Goal: Information Seeking & Learning: Learn about a topic

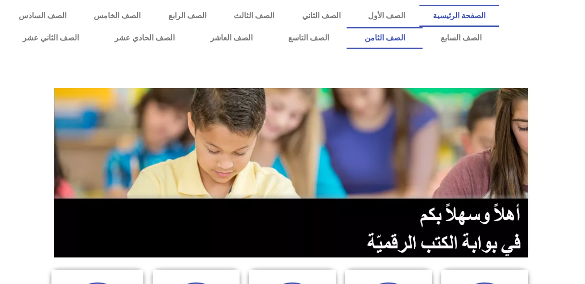
click at [347, 27] on link "الصف الثامن" at bounding box center [385, 38] width 76 height 22
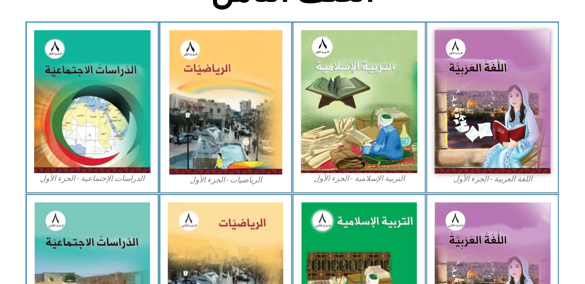
scroll to position [301, 0]
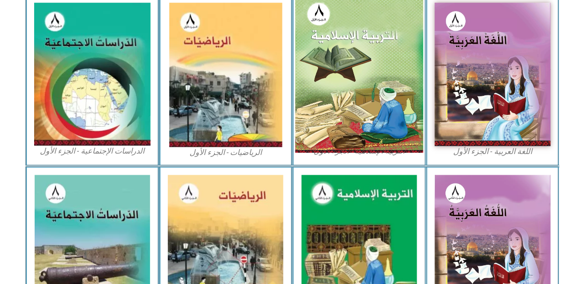
click at [370, 25] on img at bounding box center [359, 74] width 128 height 157
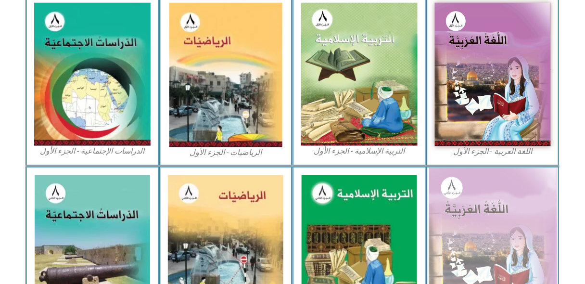
click at [476, 230] on img at bounding box center [493, 247] width 128 height 158
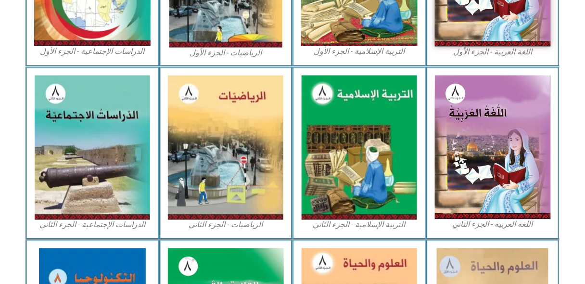
scroll to position [401, 0]
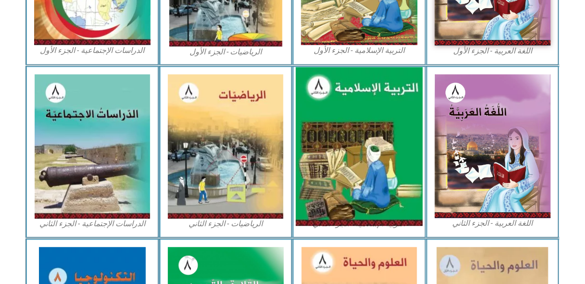
click at [353, 111] on img at bounding box center [359, 146] width 127 height 159
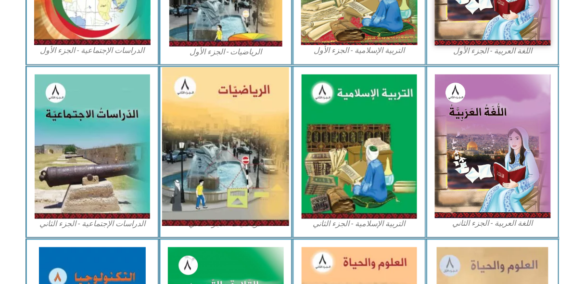
click at [245, 111] on img at bounding box center [225, 146] width 127 height 159
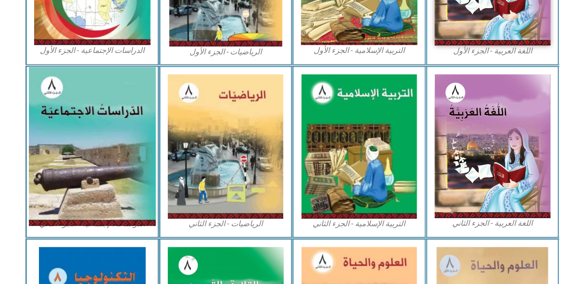
click at [103, 117] on img at bounding box center [92, 146] width 127 height 159
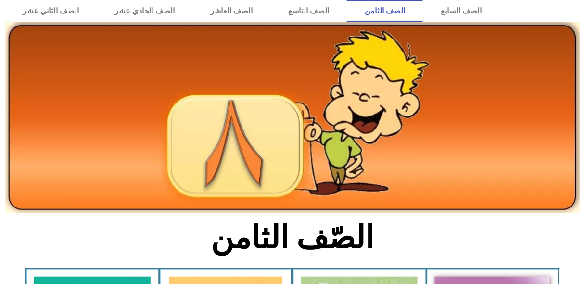
scroll to position [0, 0]
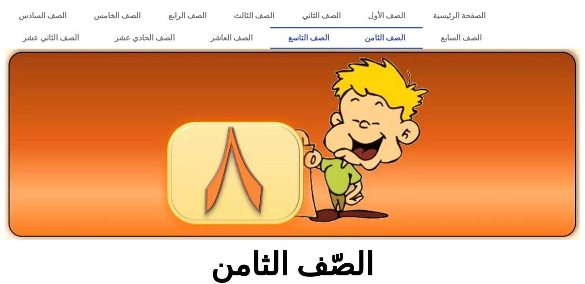
click at [347, 40] on link "الصف التاسع" at bounding box center [308, 38] width 77 height 22
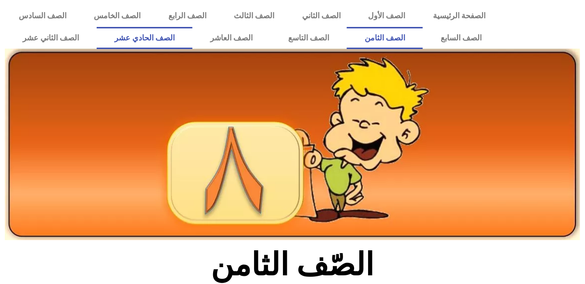
click at [190, 34] on link "الصف الحادي عشر" at bounding box center [145, 38] width 96 height 22
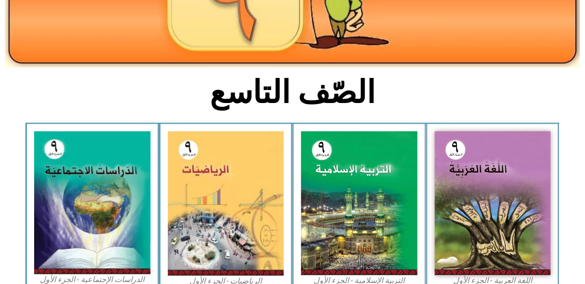
scroll to position [174, 0]
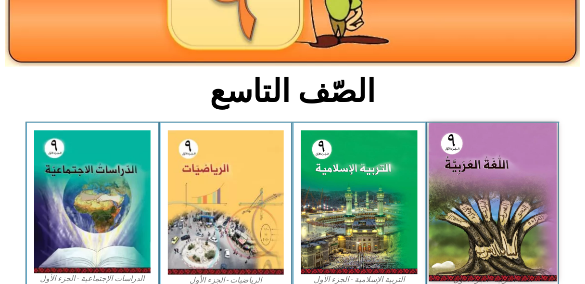
click at [498, 161] on img at bounding box center [493, 202] width 128 height 158
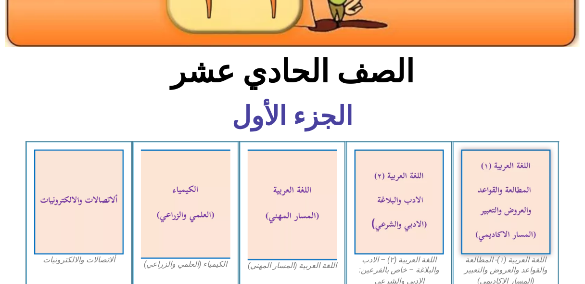
scroll to position [298, 0]
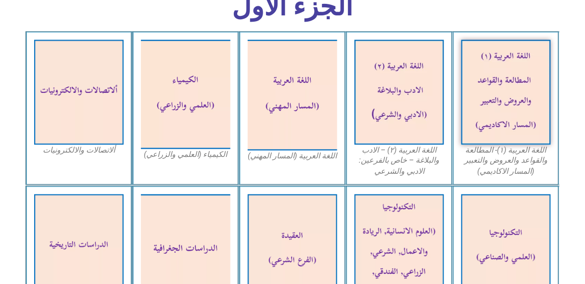
click at [492, 164] on figcaption "اللغة العربية (١)- المطالعة والقواعد والعروض والتعبير (المسار الاكاديمي)" at bounding box center [507, 161] width 90 height 32
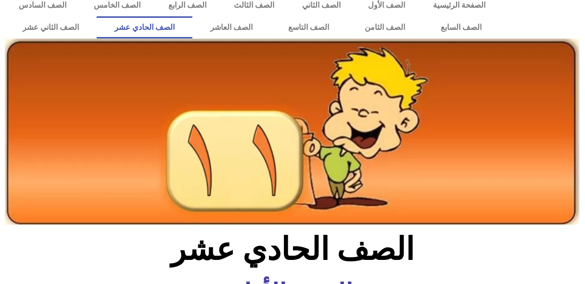
scroll to position [0, 0]
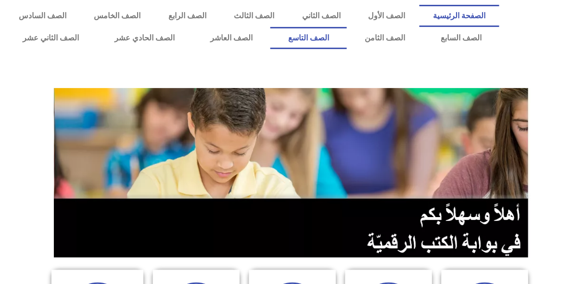
click at [347, 43] on link "الصف التاسع" at bounding box center [308, 38] width 77 height 22
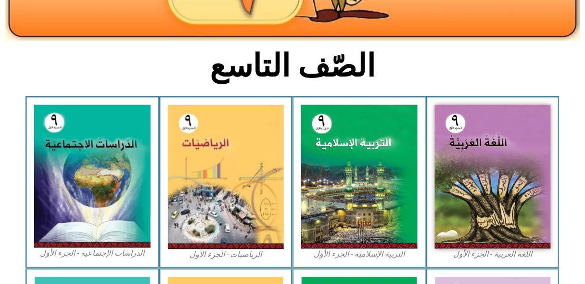
scroll to position [200, 0]
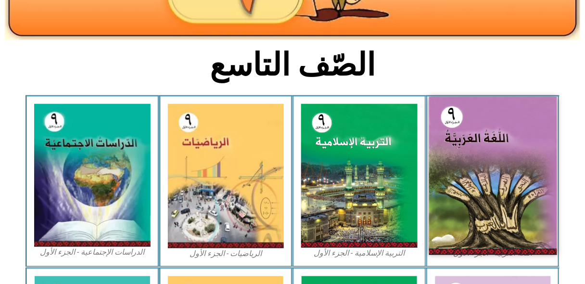
click at [478, 148] on img at bounding box center [493, 176] width 128 height 158
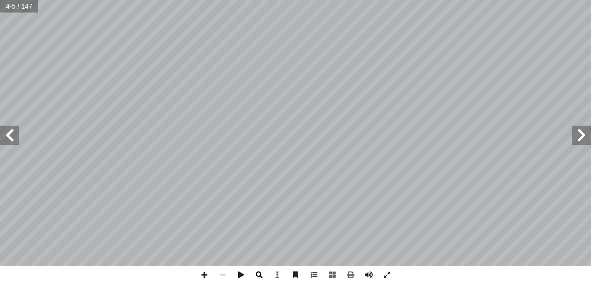
click at [257, 274] on span at bounding box center [259, 275] width 18 height 18
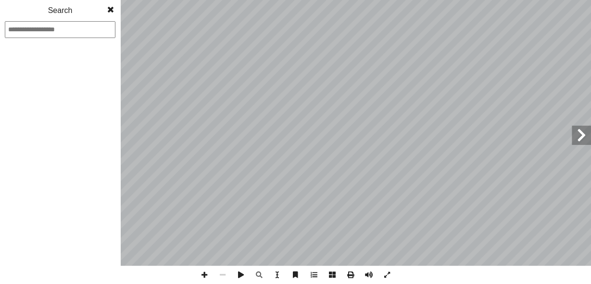
click at [110, 5] on span at bounding box center [110, 9] width 17 height 19
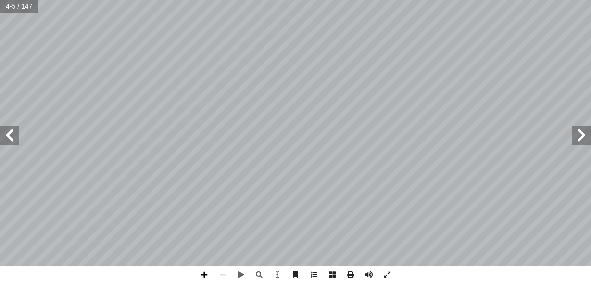
click at [203, 275] on span at bounding box center [204, 275] width 18 height 18
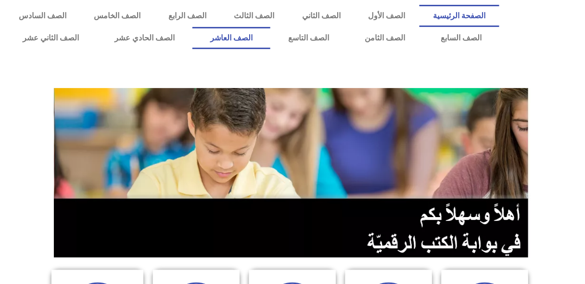
click at [270, 41] on link "الصف العاشر" at bounding box center [232, 38] width 78 height 22
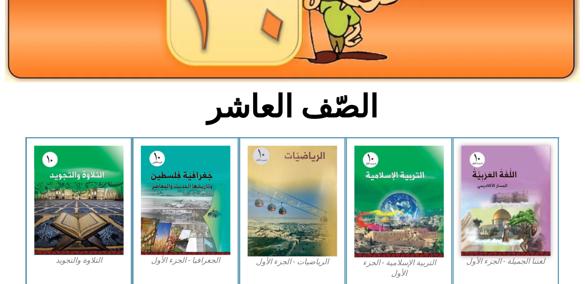
scroll to position [195, 0]
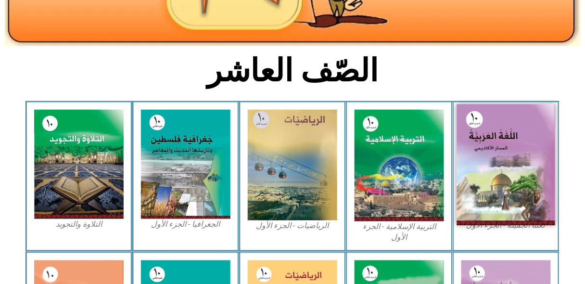
click at [510, 199] on img at bounding box center [506, 164] width 99 height 121
click at [498, 174] on img at bounding box center [506, 164] width 99 height 121
click at [488, 151] on img at bounding box center [506, 164] width 99 height 121
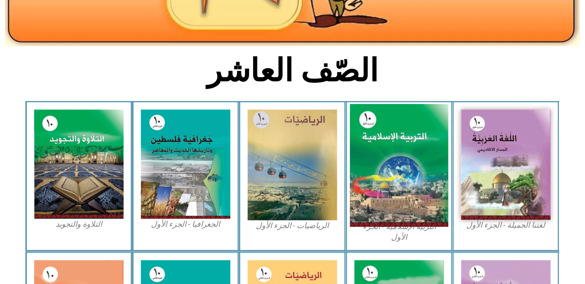
click at [406, 155] on img at bounding box center [399, 165] width 99 height 123
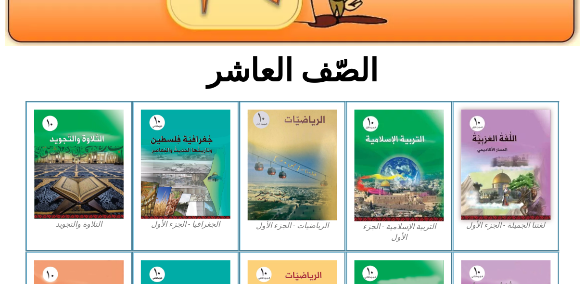
click at [424, 80] on h2 "الصّف العاشر" at bounding box center [293, 71] width 318 height 38
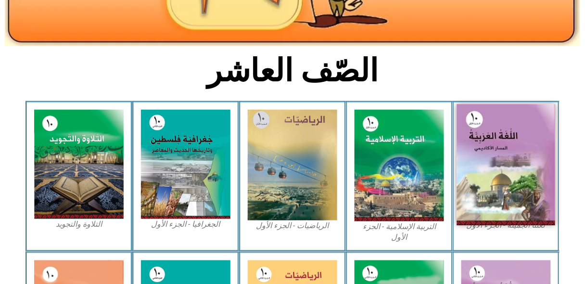
click at [526, 183] on img at bounding box center [506, 164] width 99 height 121
click at [510, 157] on img at bounding box center [506, 164] width 99 height 121
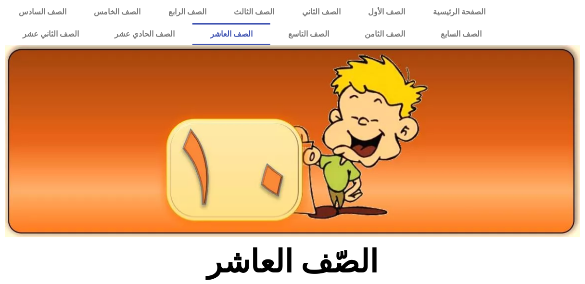
scroll to position [0, 0]
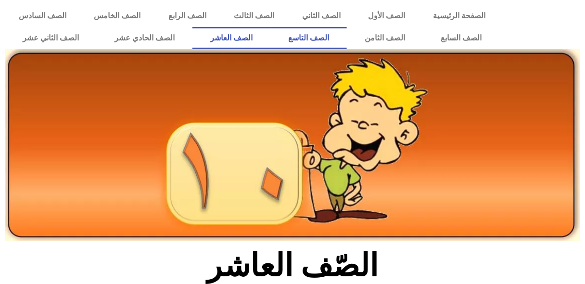
click at [347, 34] on link "الصف التاسع" at bounding box center [308, 38] width 77 height 22
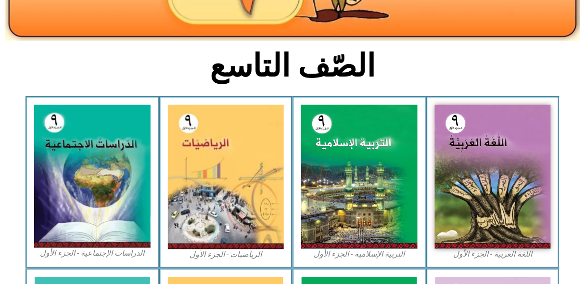
scroll to position [207, 0]
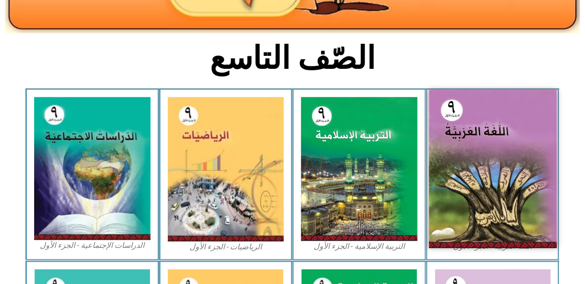
click at [484, 131] on img at bounding box center [493, 169] width 128 height 158
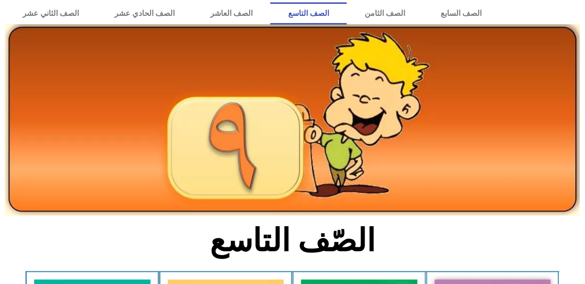
scroll to position [24, 0]
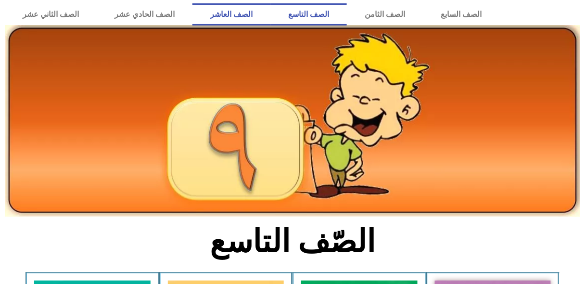
click at [270, 16] on link "الصف العاشر" at bounding box center [232, 14] width 78 height 22
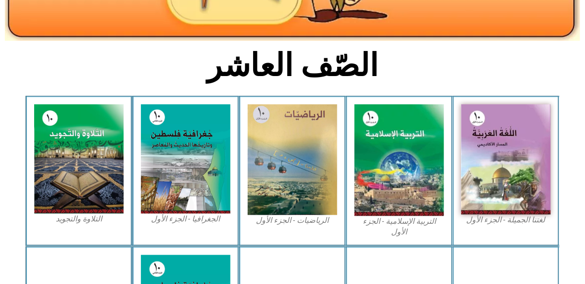
scroll to position [251, 0]
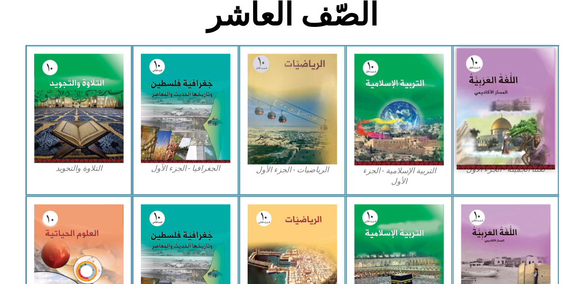
click at [491, 66] on img at bounding box center [506, 109] width 99 height 121
click at [496, 89] on img at bounding box center [506, 109] width 99 height 121
click at [510, 91] on img at bounding box center [506, 109] width 99 height 121
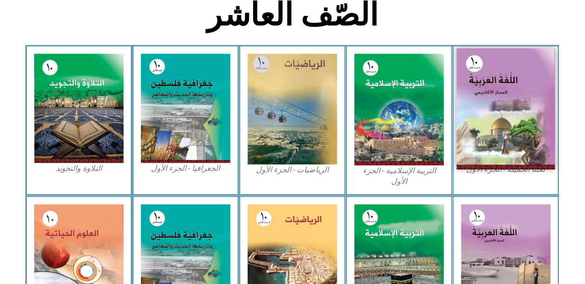
click at [510, 91] on img at bounding box center [506, 109] width 99 height 121
click at [488, 101] on img at bounding box center [506, 109] width 99 height 121
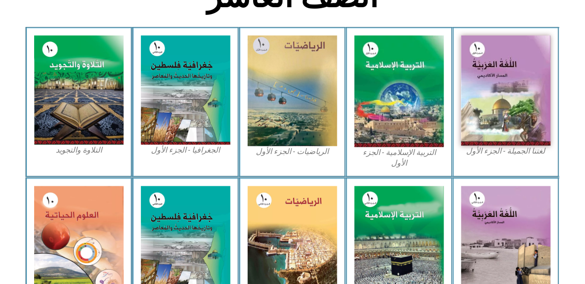
scroll to position [270, 0]
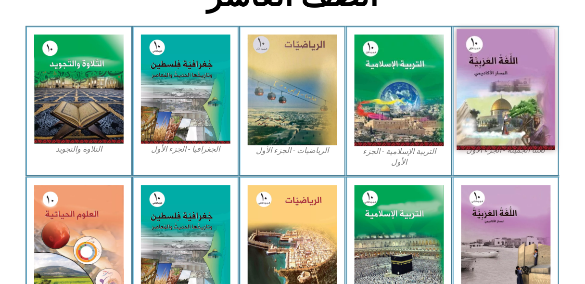
click at [501, 99] on img at bounding box center [506, 89] width 99 height 121
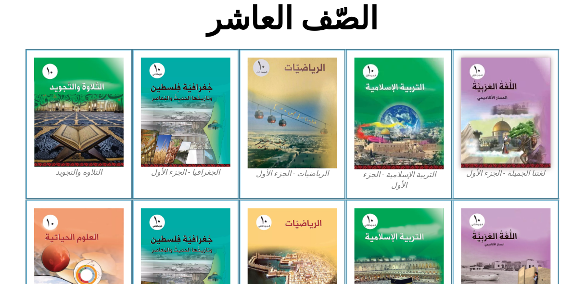
scroll to position [226, 0]
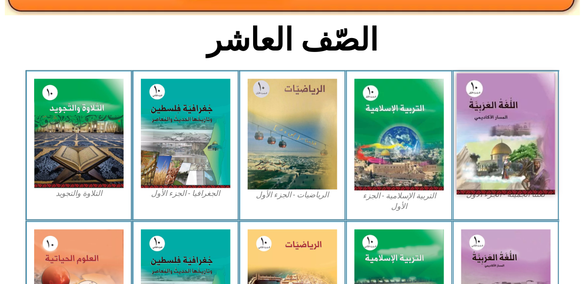
click at [479, 126] on img at bounding box center [506, 134] width 99 height 121
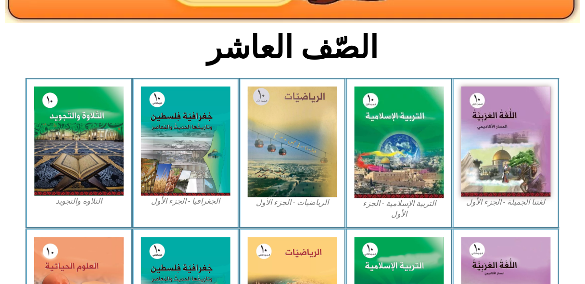
scroll to position [241, 0]
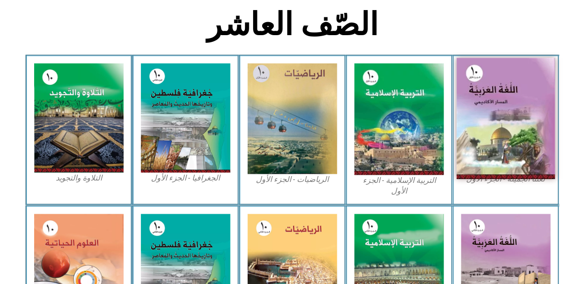
click at [470, 107] on img at bounding box center [506, 118] width 99 height 121
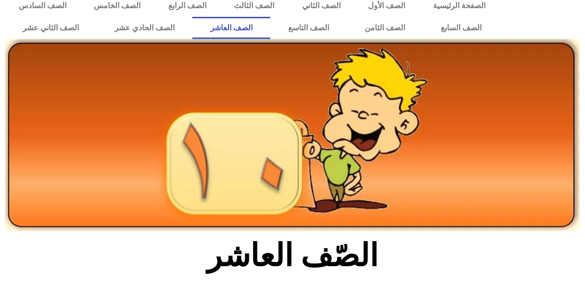
scroll to position [0, 0]
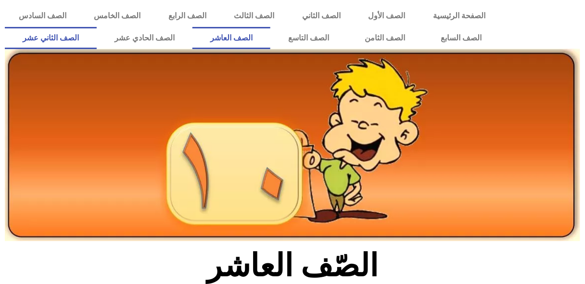
click at [60, 41] on link "الصف الثاني عشر" at bounding box center [51, 38] width 92 height 22
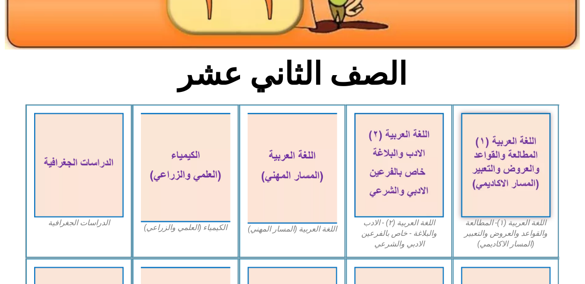
scroll to position [210, 0]
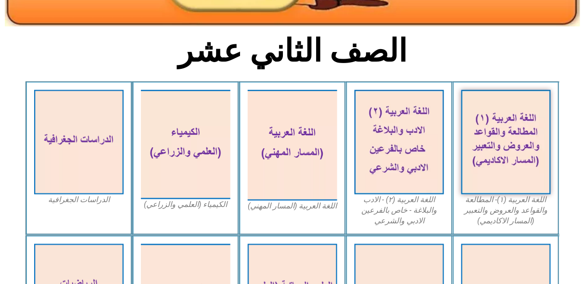
click at [491, 213] on figcaption "اللغة العربية (١)- المطالعة والقواعد والعروض والتعبير (المسار الاكاديمي)" at bounding box center [507, 210] width 90 height 32
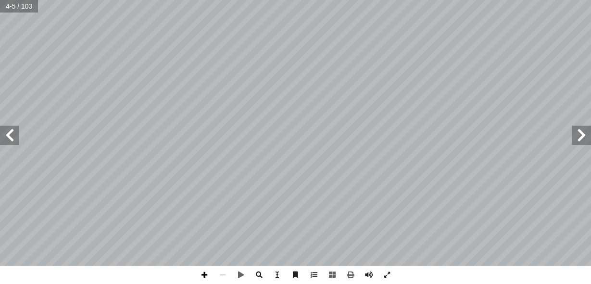
click at [205, 274] on span at bounding box center [204, 275] width 18 height 18
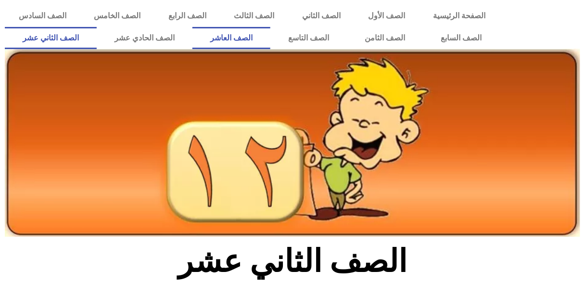
click at [270, 39] on link "الصف العاشر" at bounding box center [232, 38] width 78 height 22
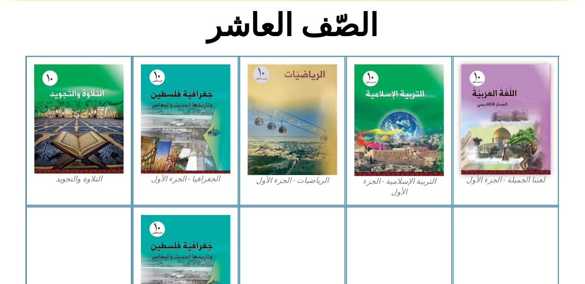
scroll to position [244, 0]
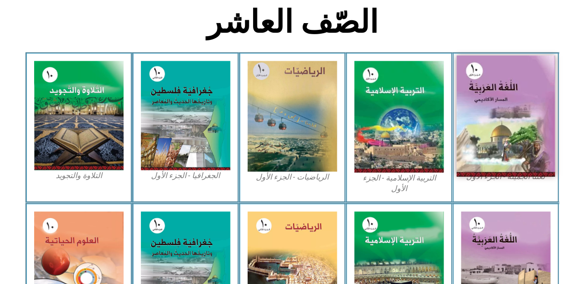
click at [493, 80] on img at bounding box center [506, 116] width 99 height 121
click at [494, 101] on img at bounding box center [506, 116] width 99 height 121
click at [486, 106] on img at bounding box center [506, 116] width 99 height 121
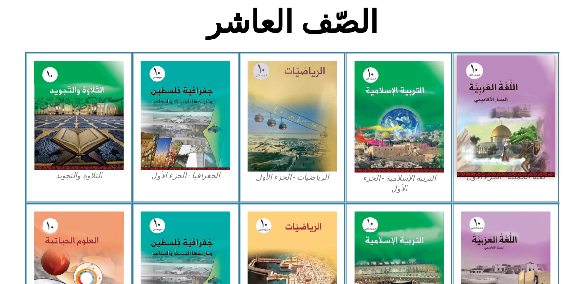
click at [486, 106] on img at bounding box center [506, 116] width 99 height 121
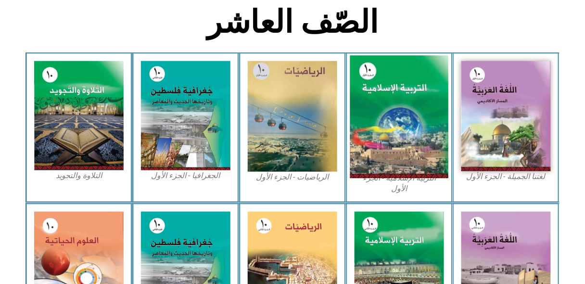
click at [413, 109] on img at bounding box center [399, 117] width 99 height 123
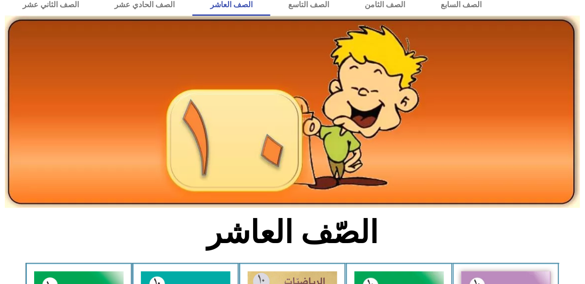
scroll to position [0, 0]
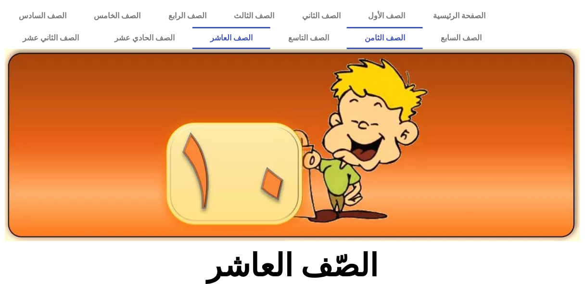
click at [347, 27] on link "الصف الثامن" at bounding box center [385, 38] width 76 height 22
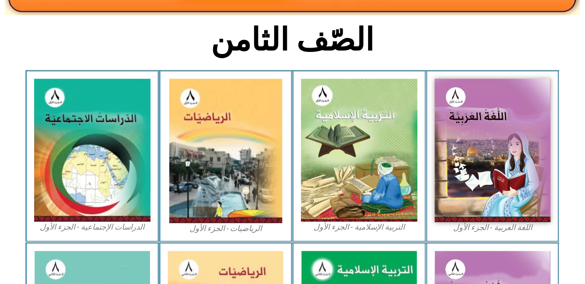
scroll to position [230, 0]
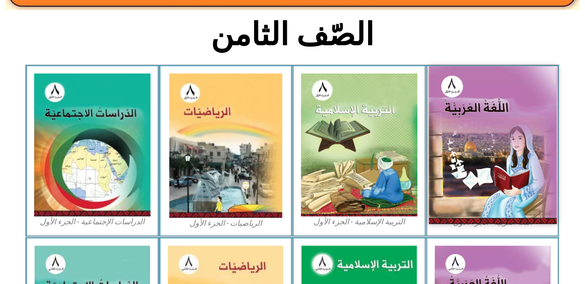
click at [476, 106] on img at bounding box center [493, 144] width 128 height 157
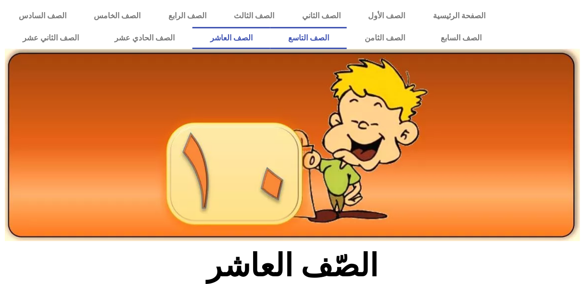
click at [347, 46] on link "الصف التاسع" at bounding box center [308, 38] width 77 height 22
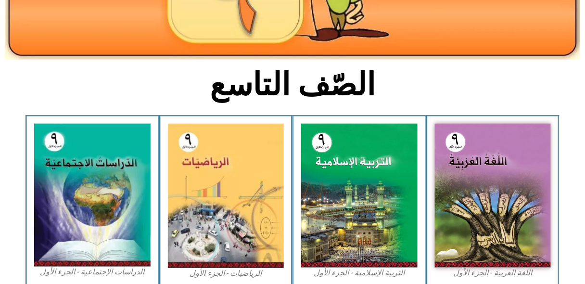
scroll to position [233, 0]
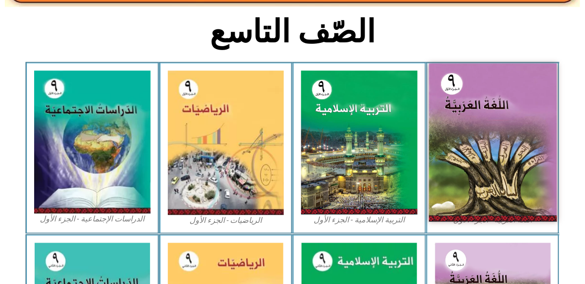
click at [506, 141] on img at bounding box center [493, 143] width 128 height 158
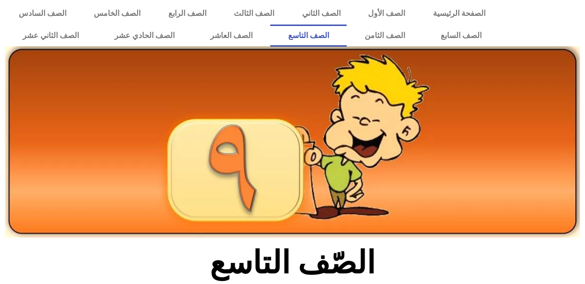
scroll to position [0, 0]
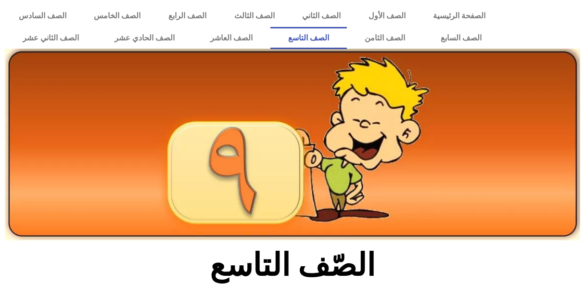
scroll to position [24, 0]
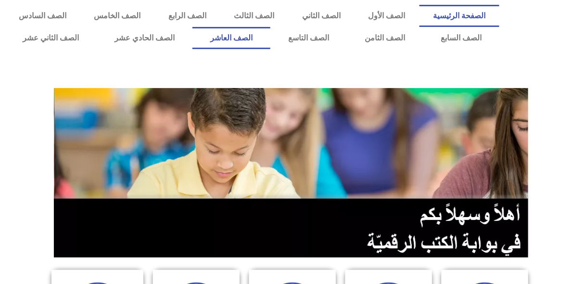
click at [270, 36] on link "الصف العاشر" at bounding box center [232, 38] width 78 height 22
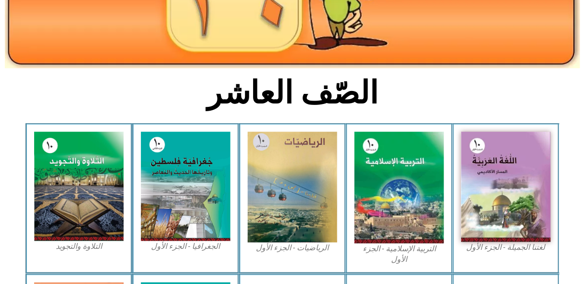
scroll to position [197, 0]
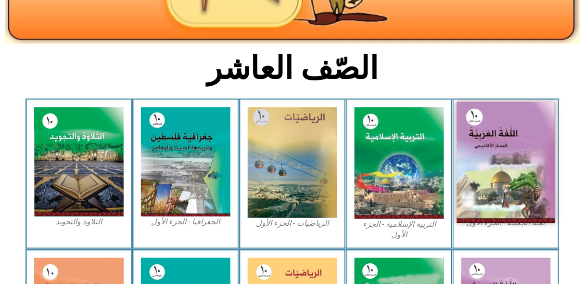
click at [516, 143] on img at bounding box center [506, 162] width 99 height 121
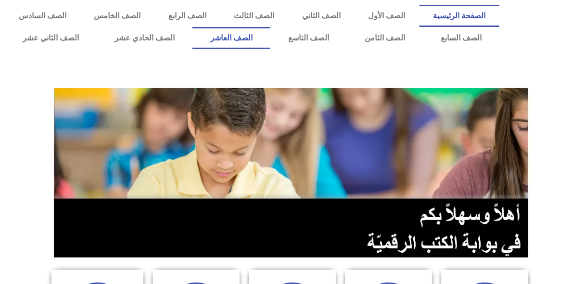
click at [270, 40] on link "الصف العاشر" at bounding box center [232, 38] width 78 height 22
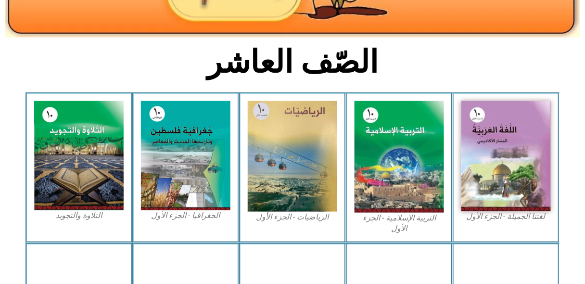
scroll to position [250, 0]
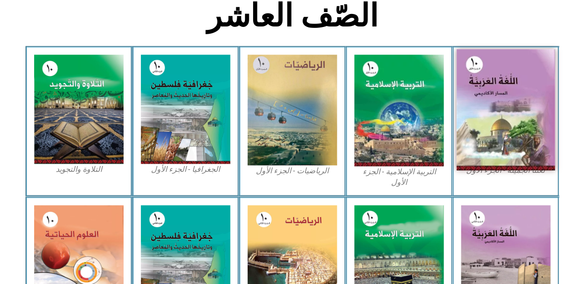
click at [517, 106] on img at bounding box center [506, 110] width 99 height 121
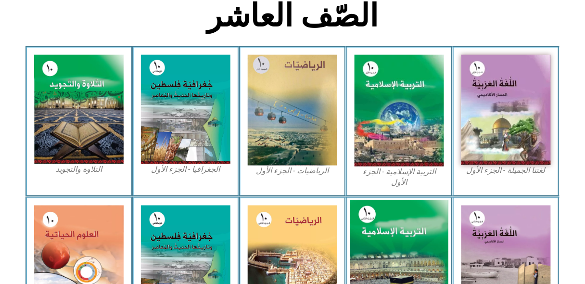
click at [401, 249] on img at bounding box center [399, 261] width 99 height 122
click at [400, 223] on img at bounding box center [399, 261] width 99 height 122
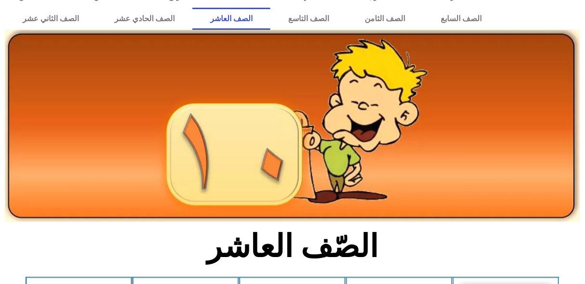
scroll to position [0, 0]
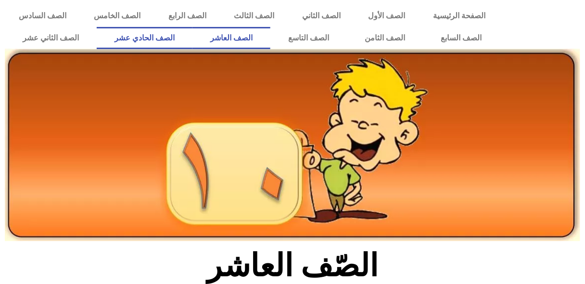
click at [193, 37] on link "الصف الحادي عشر" at bounding box center [145, 38] width 96 height 22
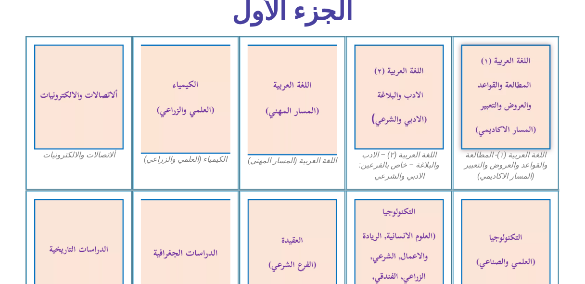
scroll to position [308, 0]
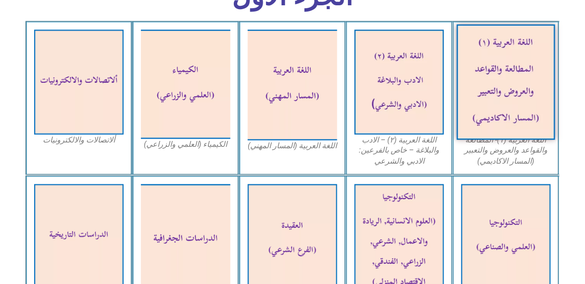
click at [527, 77] on img at bounding box center [506, 83] width 99 height 116
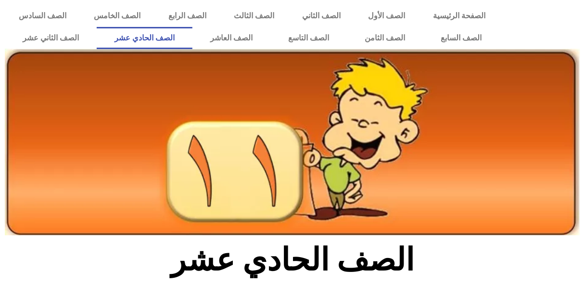
scroll to position [3, 0]
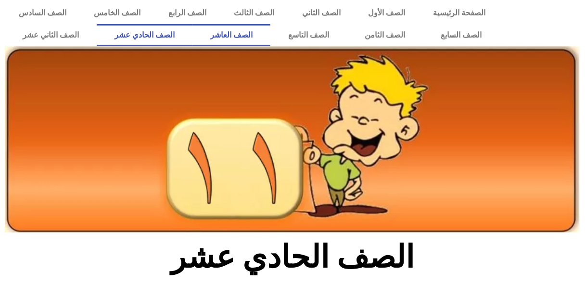
click at [270, 34] on link "الصف العاشر" at bounding box center [232, 35] width 78 height 22
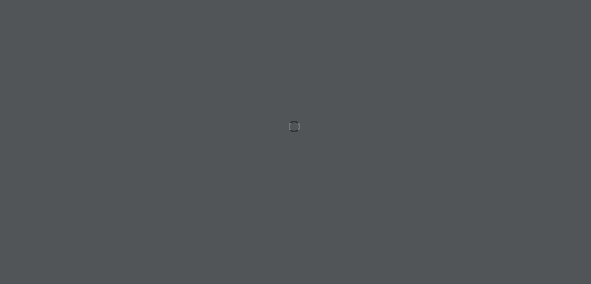
click at [527, 77] on div at bounding box center [295, 142] width 591 height 284
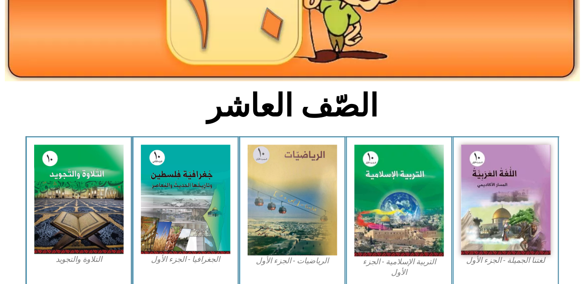
scroll to position [163, 0]
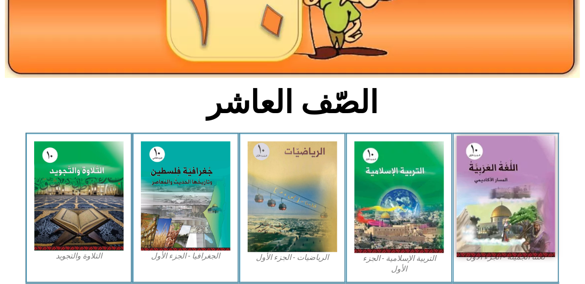
click at [516, 163] on img at bounding box center [506, 196] width 99 height 121
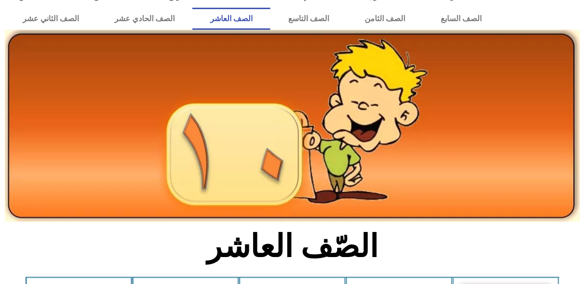
scroll to position [0, 0]
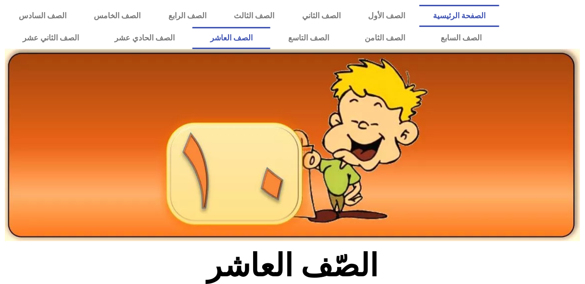
click at [464, 12] on link "الصفحة الرئيسية" at bounding box center [460, 16] width 80 height 22
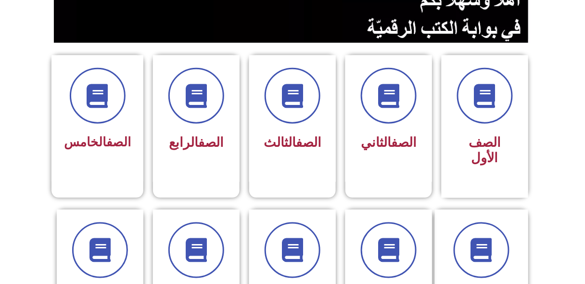
scroll to position [225, 0]
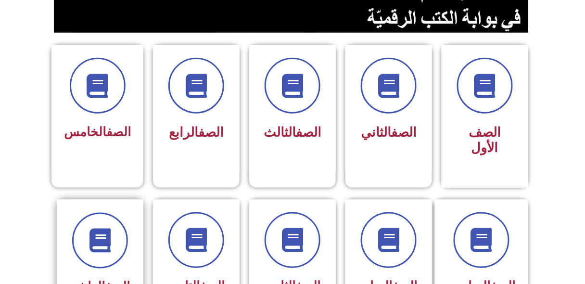
click at [124, 249] on div at bounding box center [100, 241] width 61 height 56
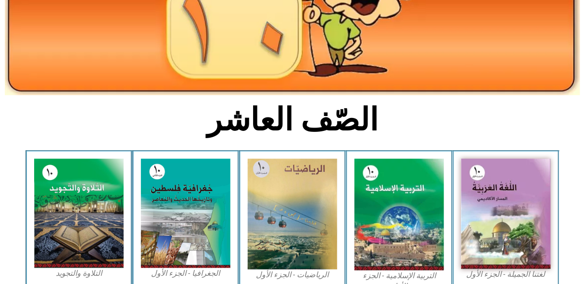
scroll to position [159, 0]
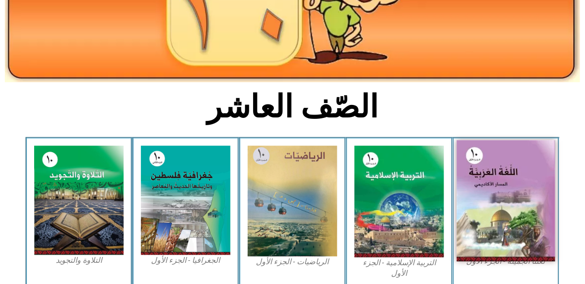
click at [522, 183] on img at bounding box center [506, 201] width 99 height 121
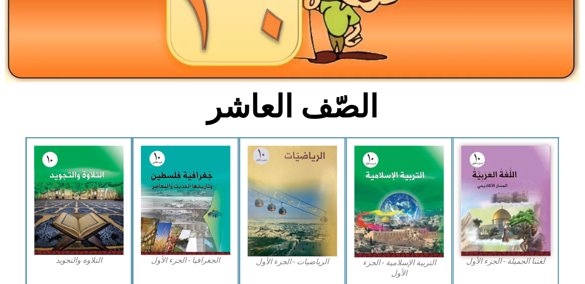
click at [491, 264] on figcaption "لغتنا الجميلة - الجزء الأول​" at bounding box center [507, 261] width 90 height 11
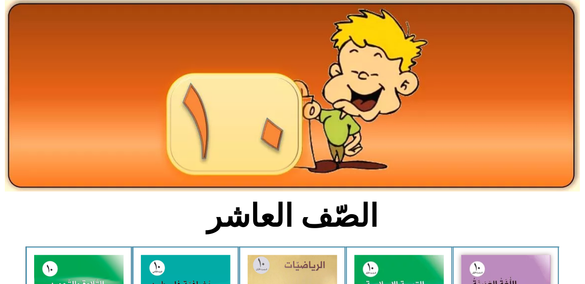
scroll to position [0, 0]
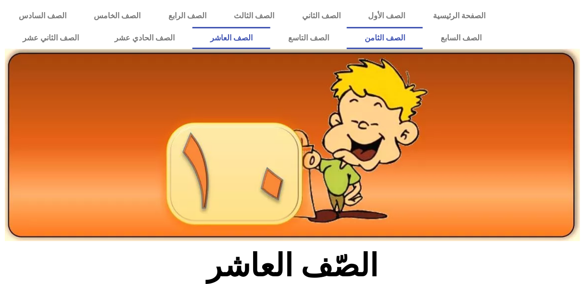
click at [347, 27] on link "الصف الثامن" at bounding box center [385, 38] width 76 height 22
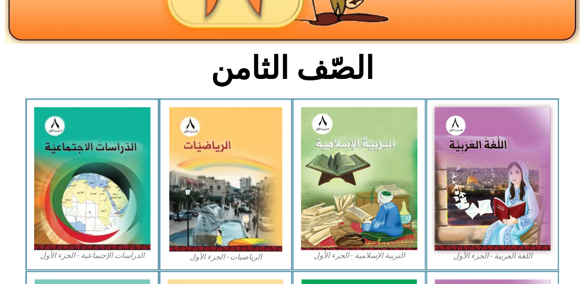
scroll to position [240, 0]
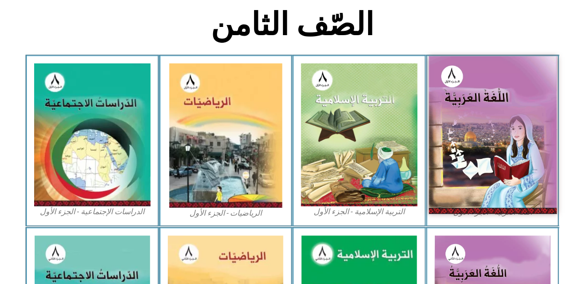
click at [508, 138] on img at bounding box center [493, 134] width 128 height 157
